Goal: Entertainment & Leisure: Consume media (video, audio)

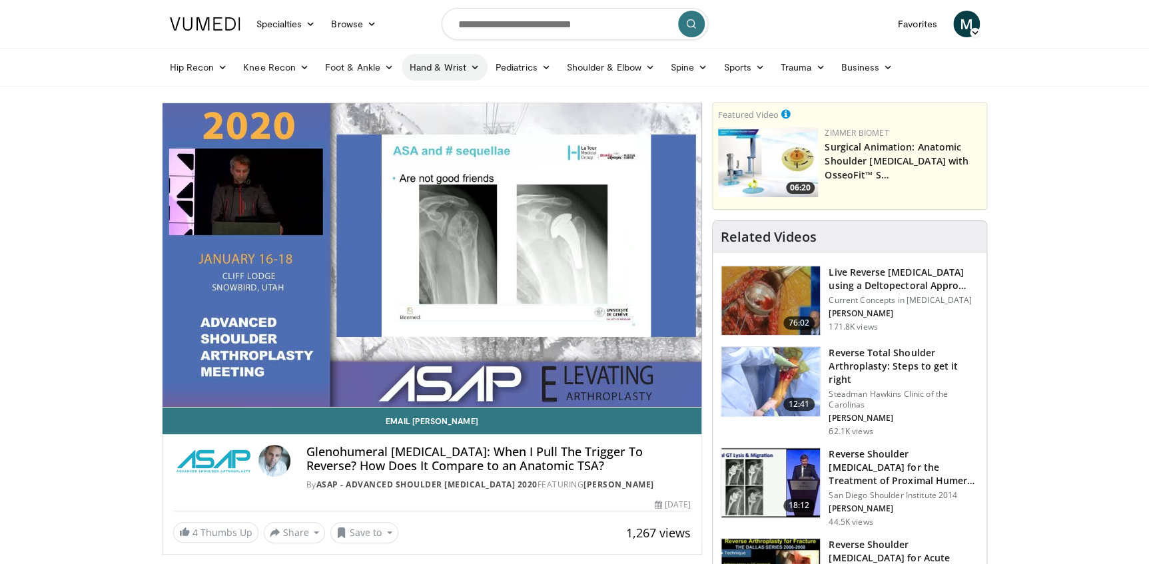
click at [439, 71] on link "Hand & Wrist" at bounding box center [445, 67] width 86 height 27
click at [424, 121] on link "Wrist" at bounding box center [481, 119] width 159 height 21
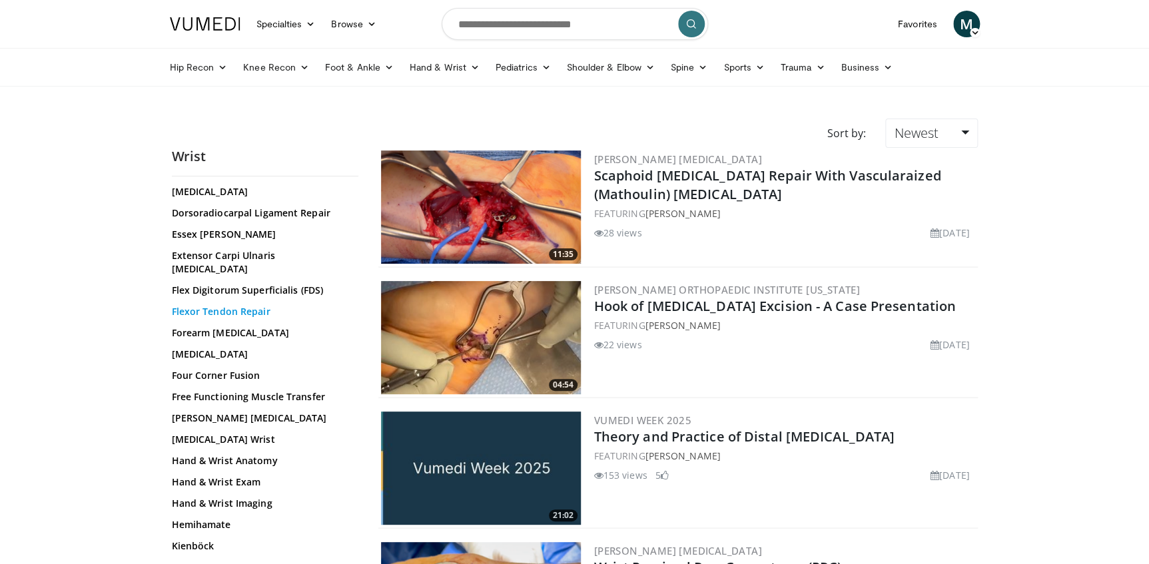
scroll to position [242, 0]
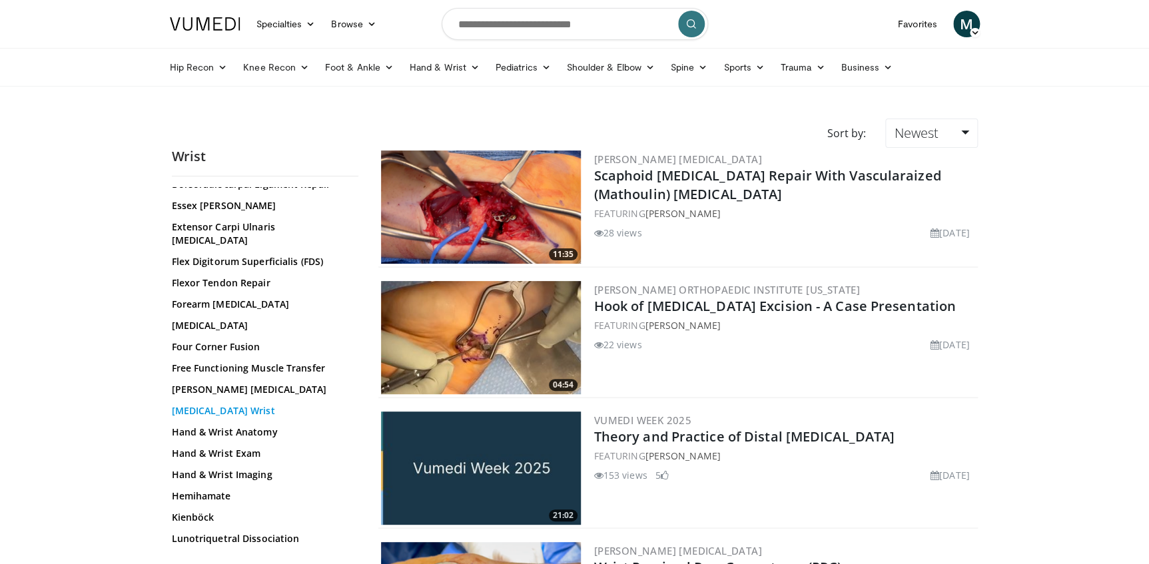
click at [220, 404] on link "Ganglion Cyst Wrist" at bounding box center [262, 410] width 180 height 13
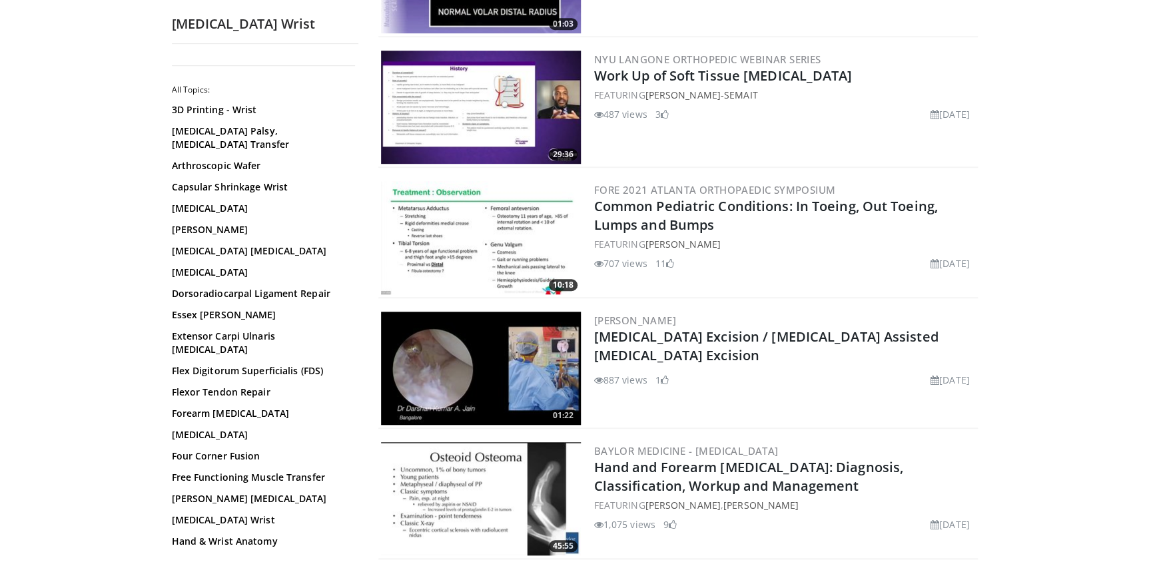
scroll to position [424, 0]
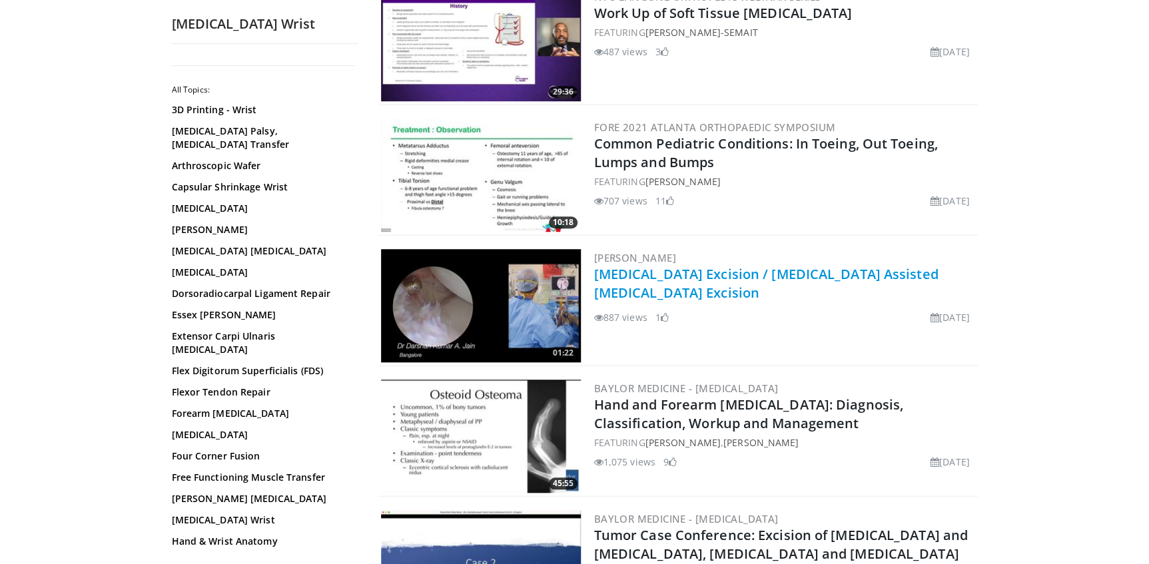
click at [648, 272] on link "[MEDICAL_DATA] Excision / [MEDICAL_DATA] Assisted [MEDICAL_DATA] Excision" at bounding box center [766, 283] width 344 height 37
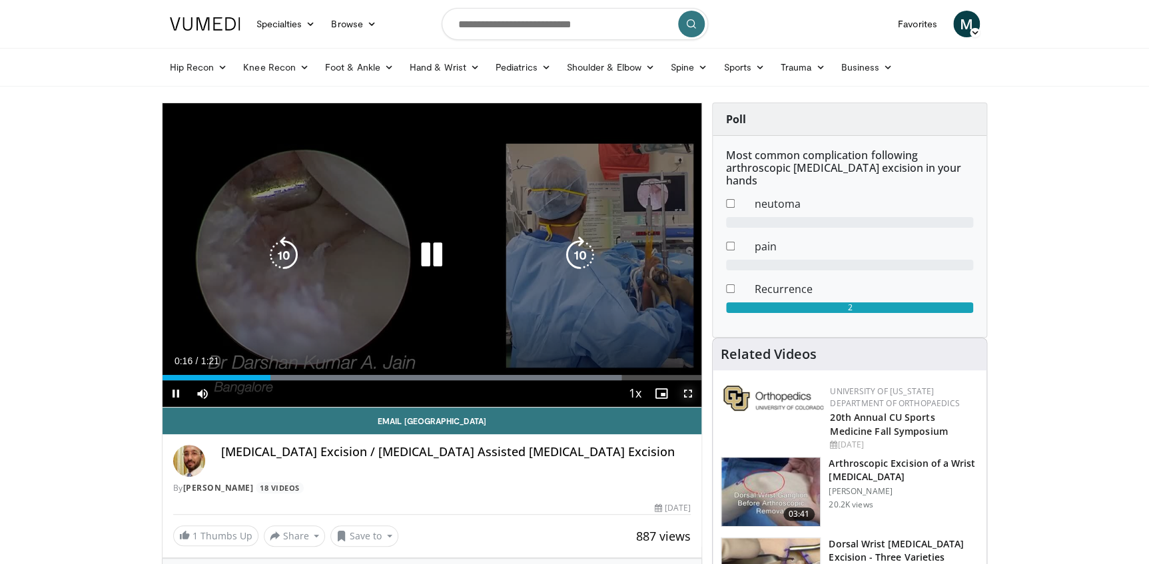
drag, startPoint x: 688, startPoint y: 390, endPoint x: 689, endPoint y: 456, distance: 65.3
click at [688, 390] on span "Video Player" at bounding box center [688, 393] width 27 height 27
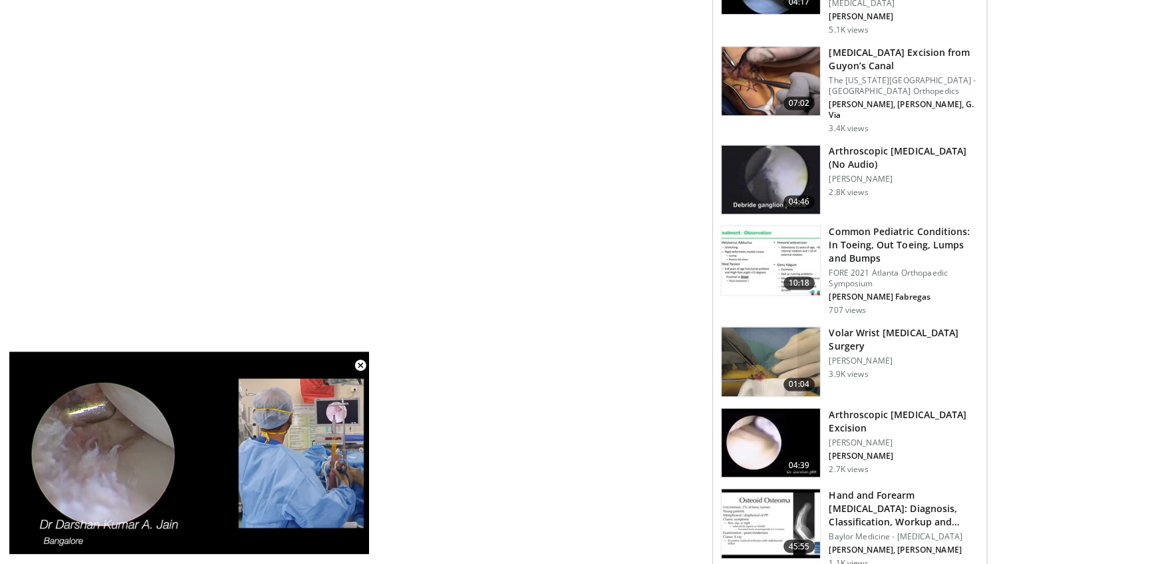
scroll to position [847, 0]
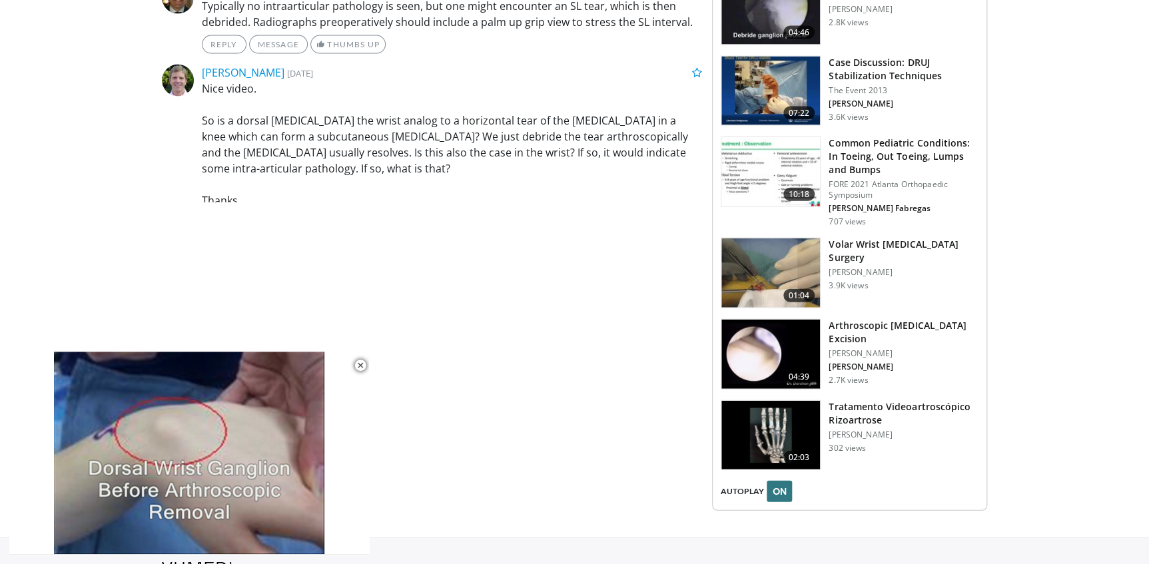
scroll to position [1453, 0]
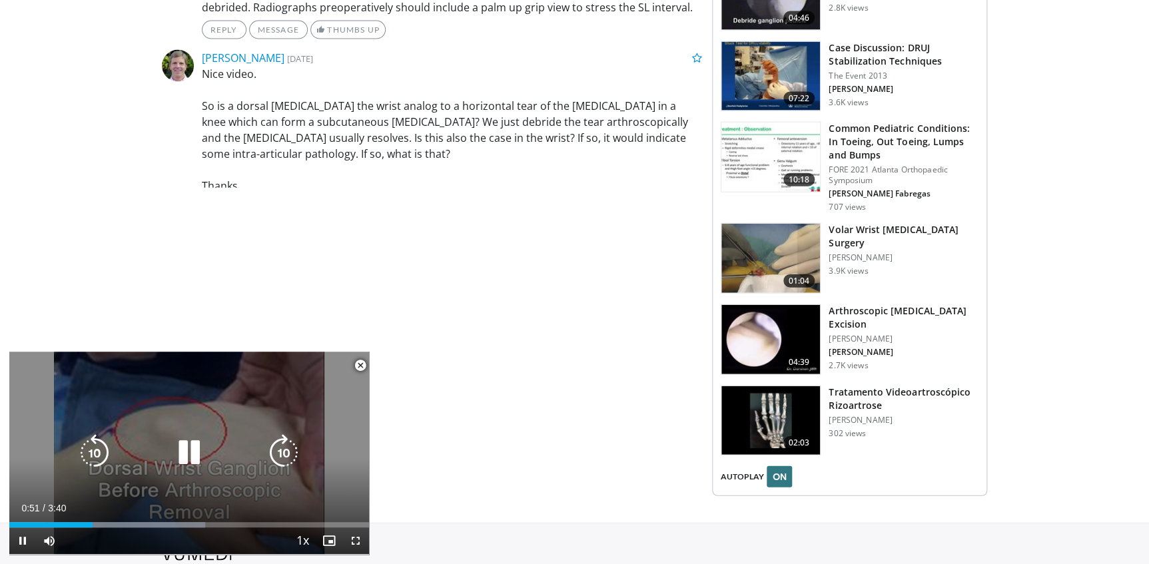
click at [251, 485] on div "10 seconds Tap to unmute" at bounding box center [189, 453] width 360 height 203
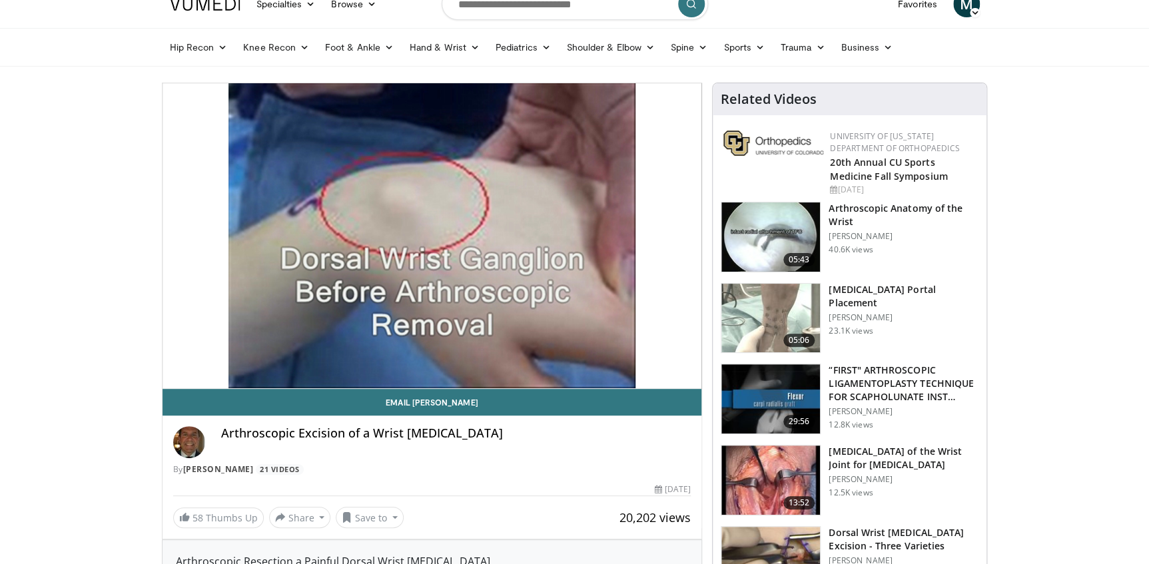
scroll to position [0, 0]
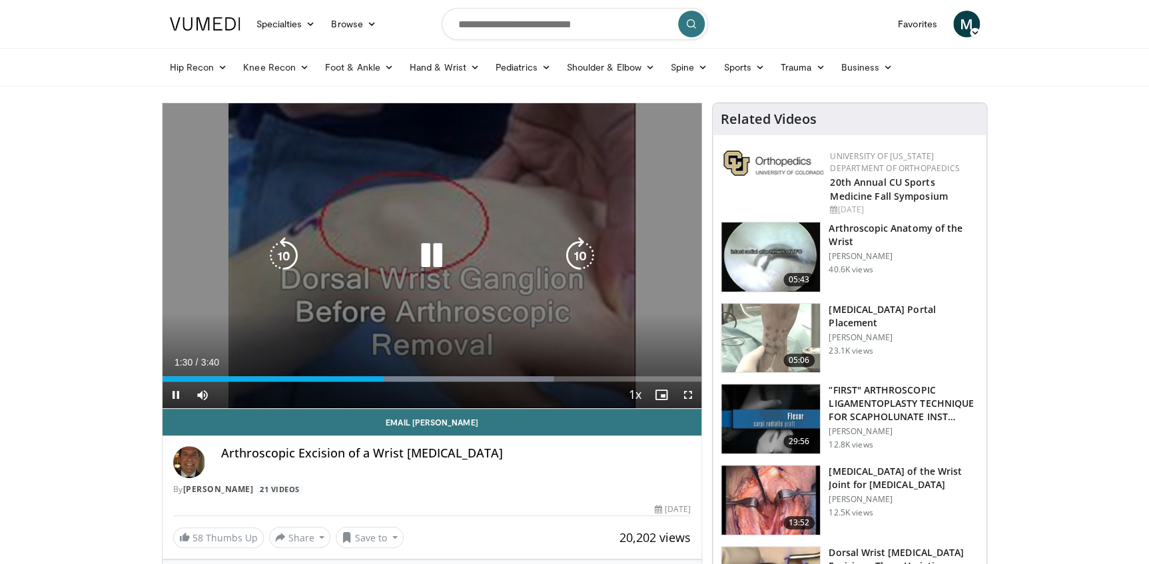
click at [440, 250] on icon "Video Player" at bounding box center [431, 255] width 37 height 37
